Goal: Use online tool/utility: Utilize a website feature to perform a specific function

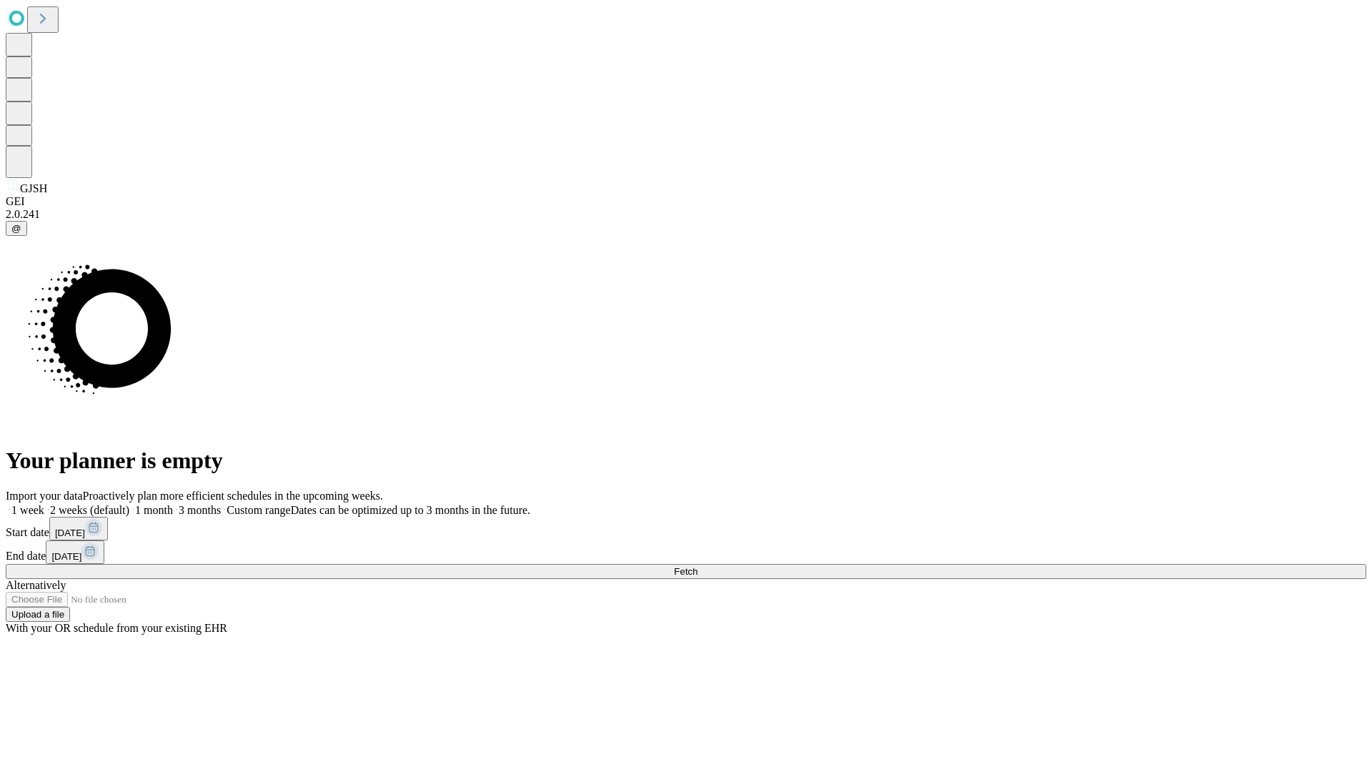
click at [697, 566] on span "Fetch" at bounding box center [686, 571] width 24 height 11
